Goal: Task Accomplishment & Management: Use online tool/utility

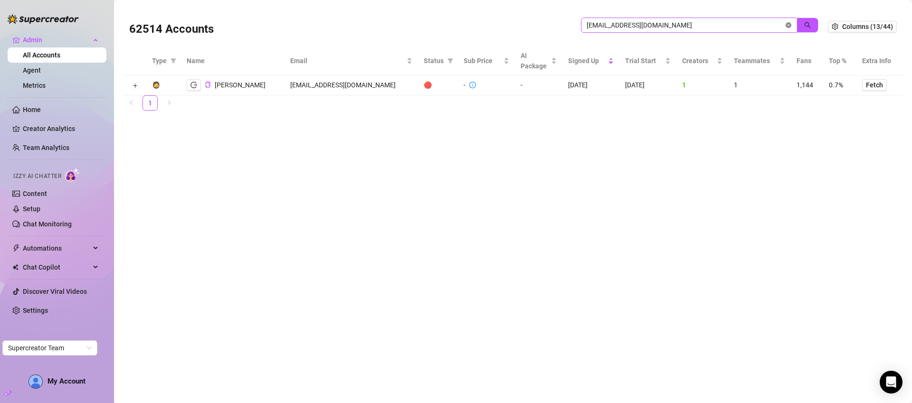
click at [788, 23] on icon "close-circle" at bounding box center [788, 25] width 6 height 6
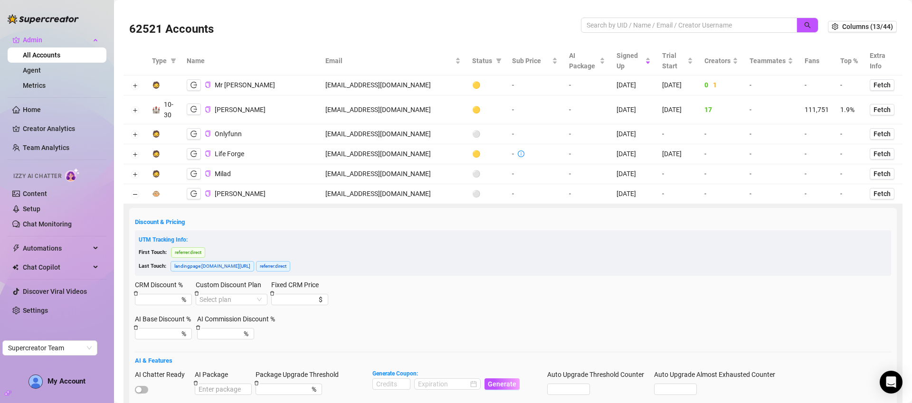
click at [132, 198] on td at bounding box center [134, 194] width 23 height 20
drag, startPoint x: 133, startPoint y: 197, endPoint x: 212, endPoint y: 181, distance: 80.5
click at [133, 197] on button "Collapse row" at bounding box center [135, 195] width 8 height 8
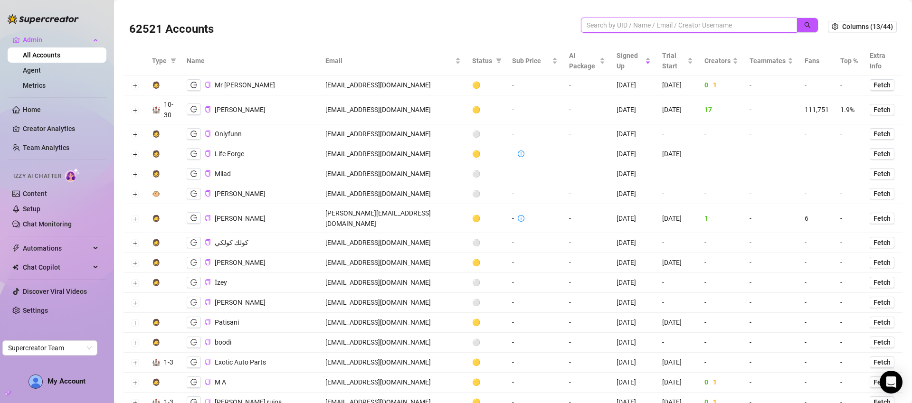
click at [637, 22] on input "search" at bounding box center [684, 25] width 197 height 10
paste input "corderoordonezi@gmail.com"
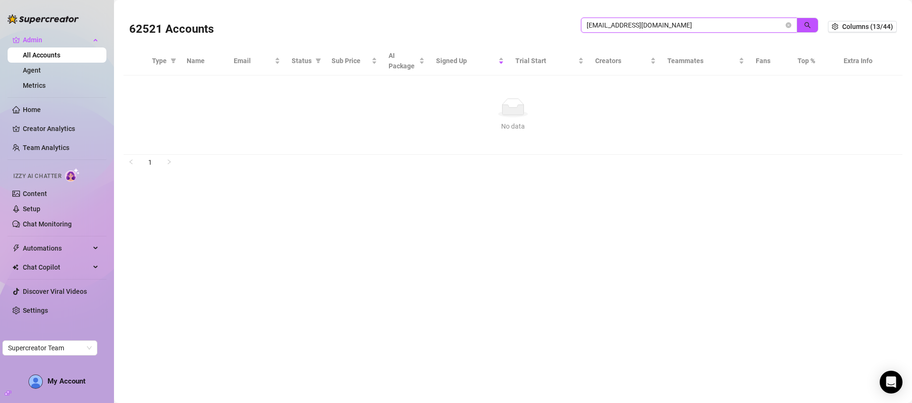
click at [769, 27] on input "corderoordonezi@gmail.com" at bounding box center [684, 25] width 197 height 10
click at [770, 26] on input "corderoordonezi@gmail.com" at bounding box center [684, 25] width 197 height 10
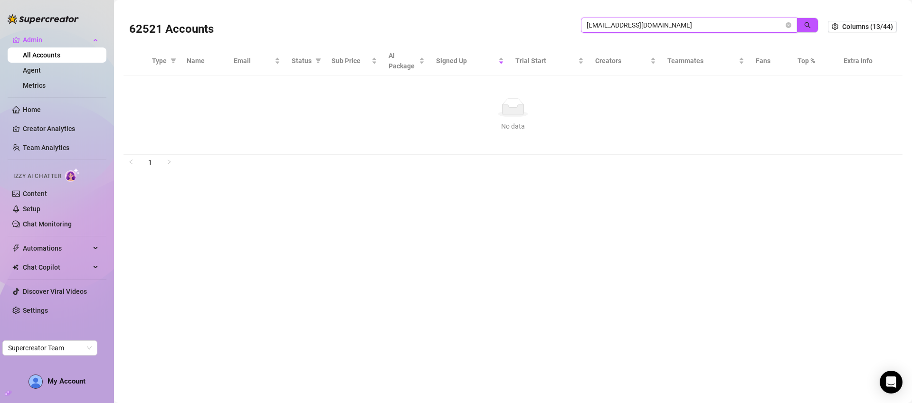
paste input "kevin@myofagency"
type input "kevin@myofagency.com"
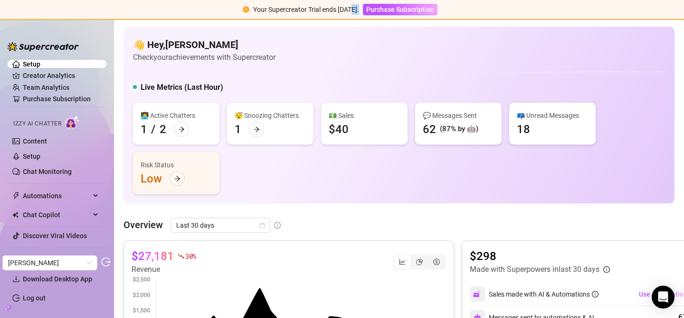
click at [332, 43] on div "👋 Hey, [PERSON_NAME] Check your achievements with Supercreator" at bounding box center [399, 50] width 532 height 25
